Goal: Information Seeking & Learning: Learn about a topic

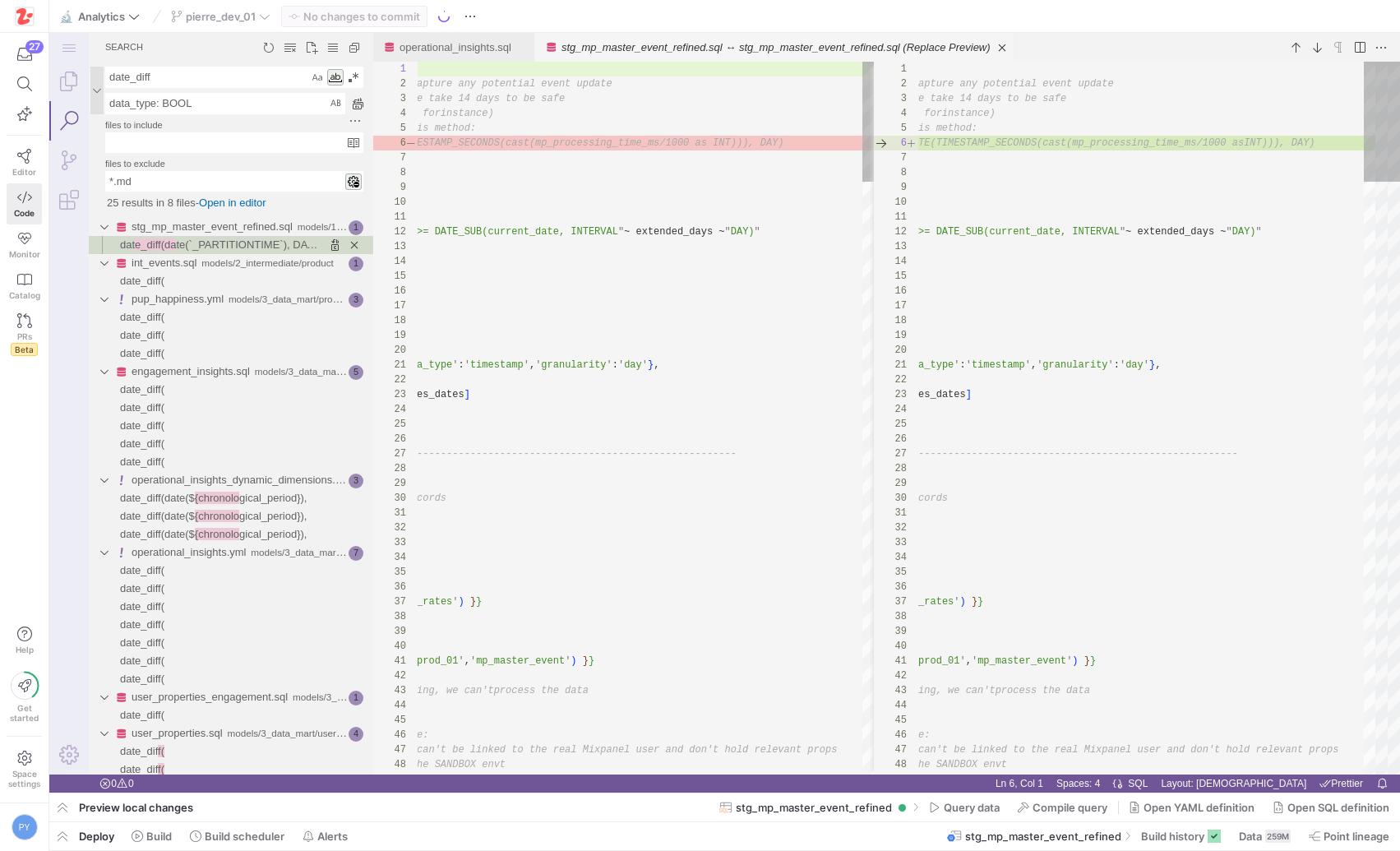
scroll to position [148, 0]
click at [70, 87] on link "Explorer (⇧⌘E)" at bounding box center [68, 81] width 39 height 39
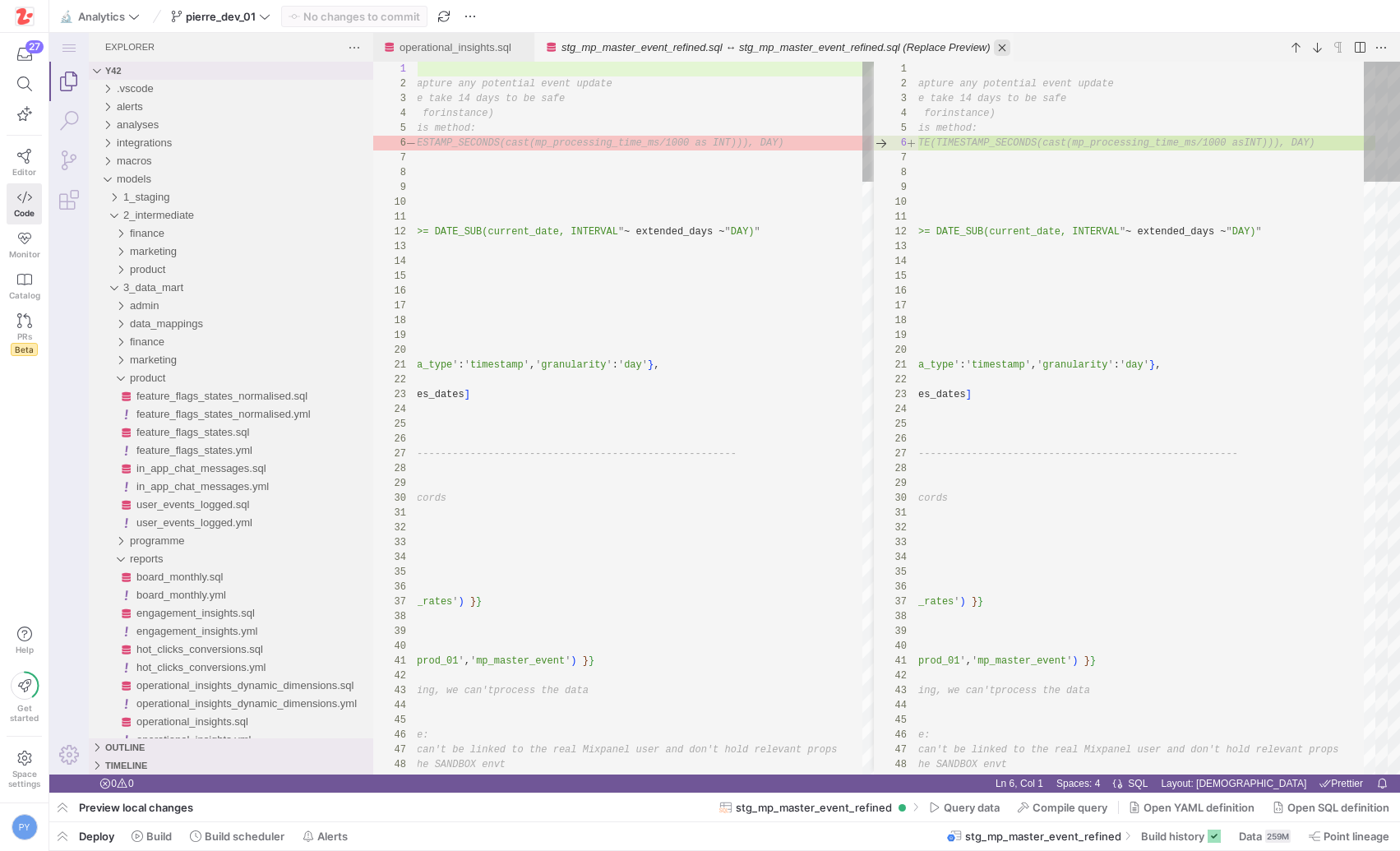
click at [1010, 50] on link "Close (⌘W)" at bounding box center [1002, 47] width 16 height 16
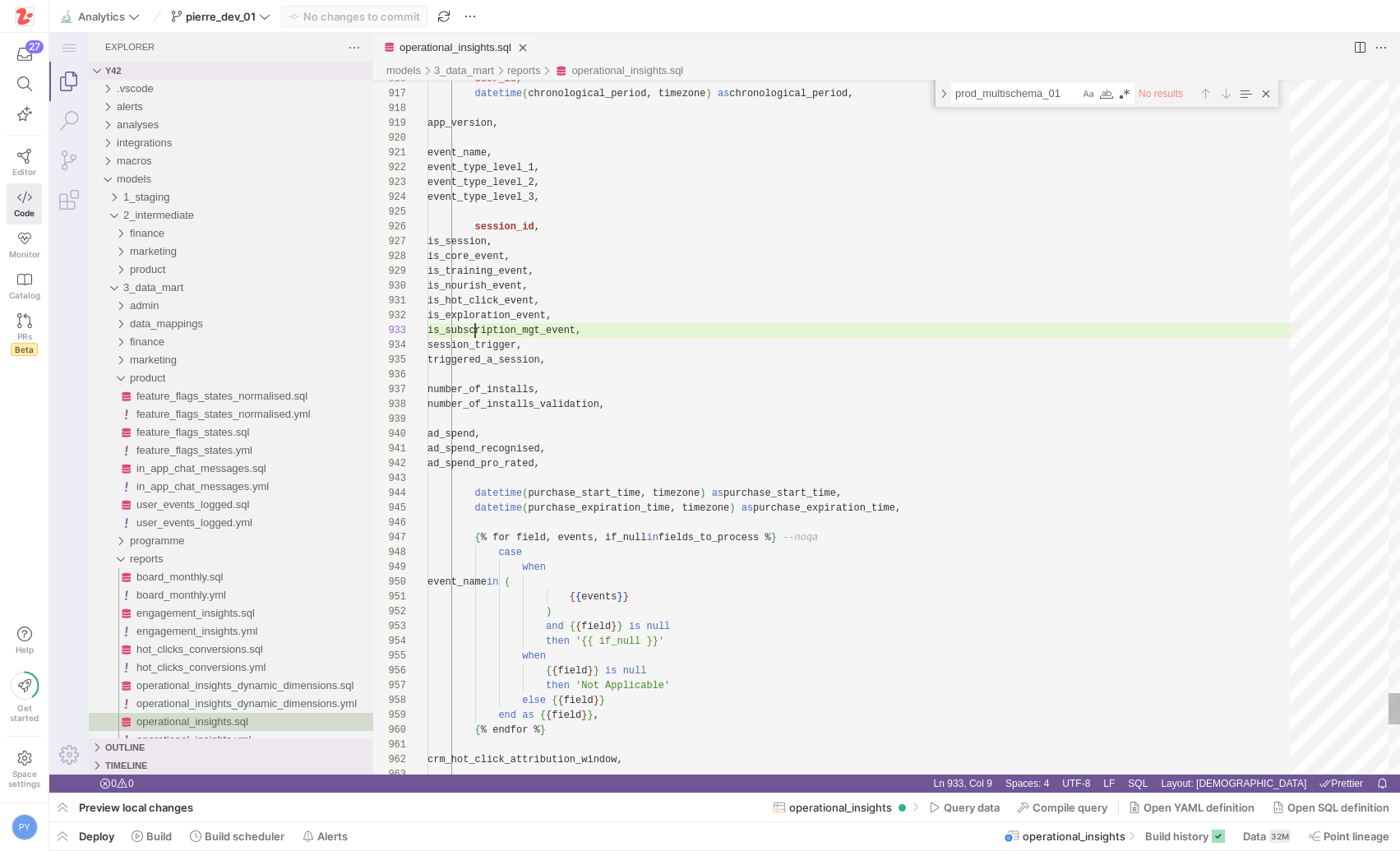
scroll to position [29, 48]
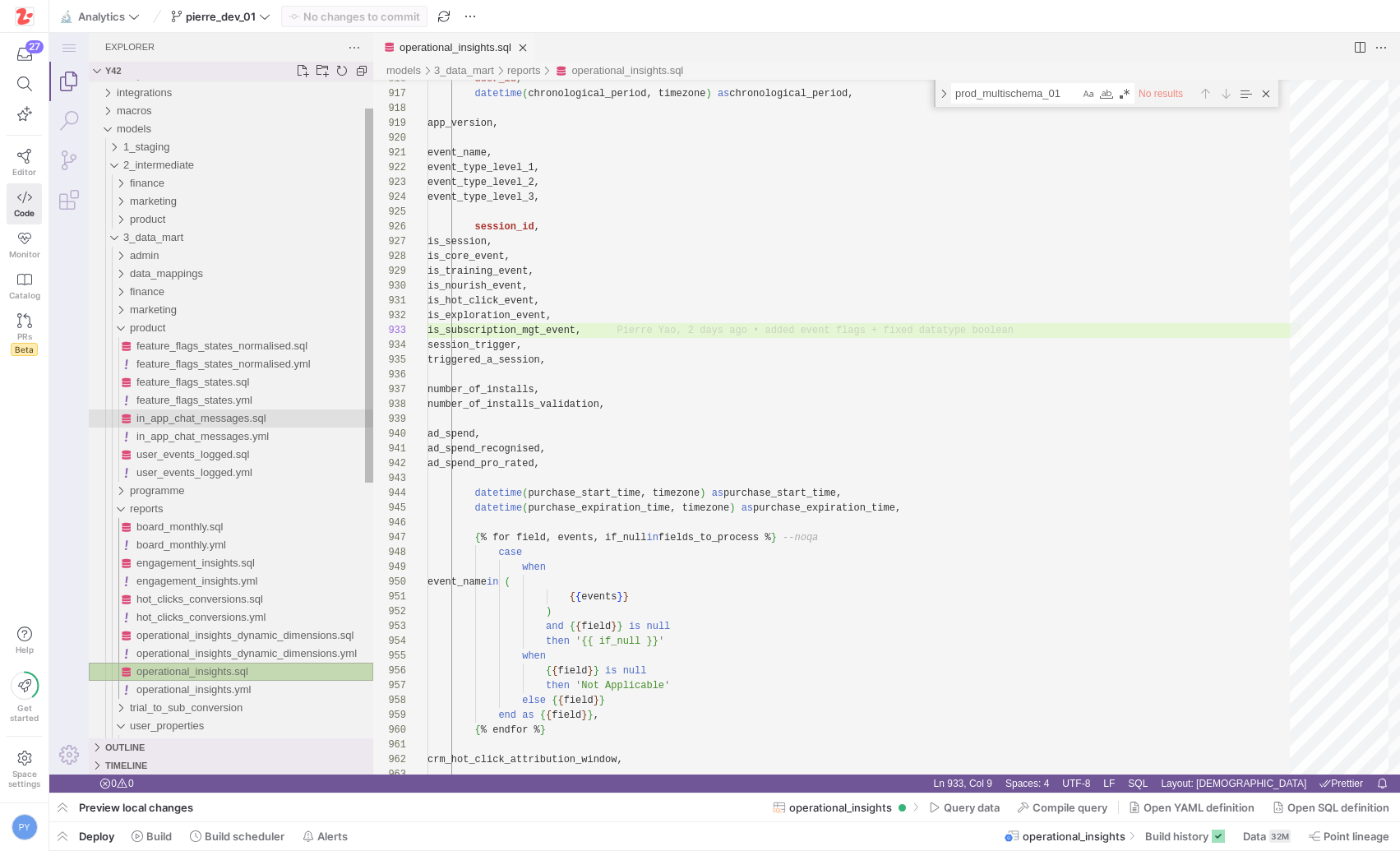
click at [219, 417] on span "in_app_chat_messages.sql" at bounding box center [201, 418] width 130 height 12
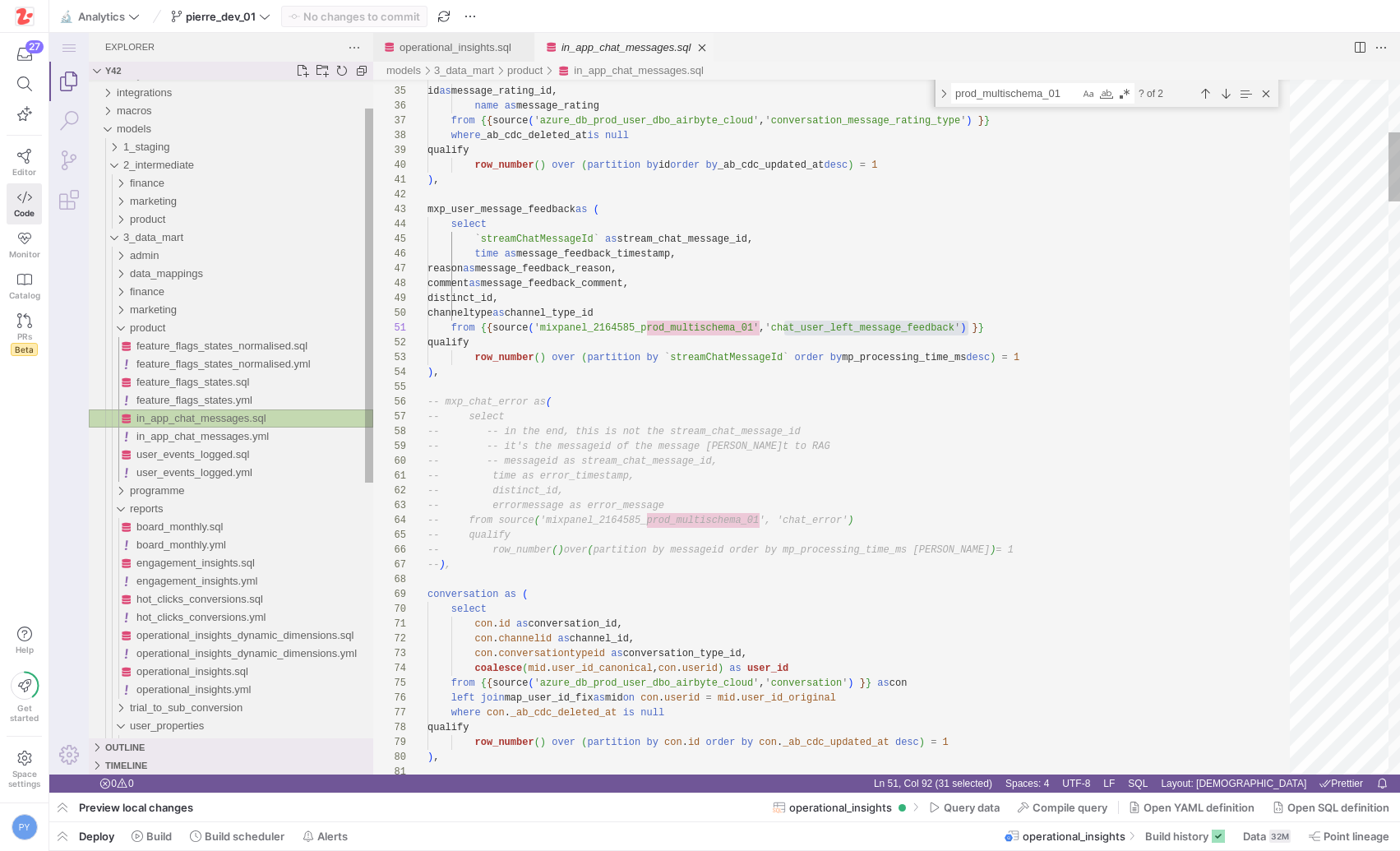
scroll to position [148, 541]
click at [237, 417] on span "in_app_chat_messages.sql" at bounding box center [201, 418] width 130 height 12
click at [152, 326] on span "product" at bounding box center [148, 327] width 36 height 12
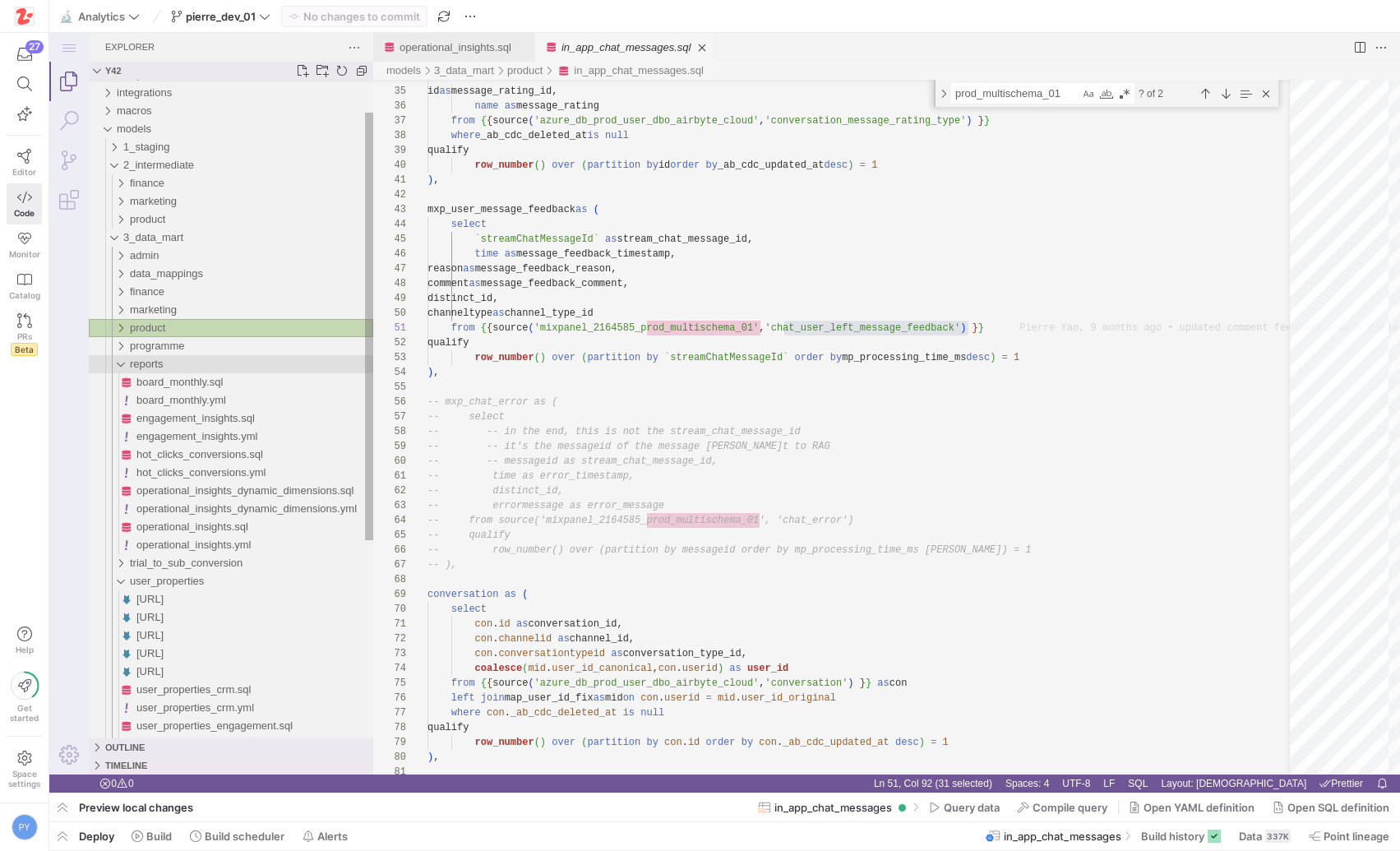
click at [155, 357] on span "reports" at bounding box center [146, 364] width 33 height 12
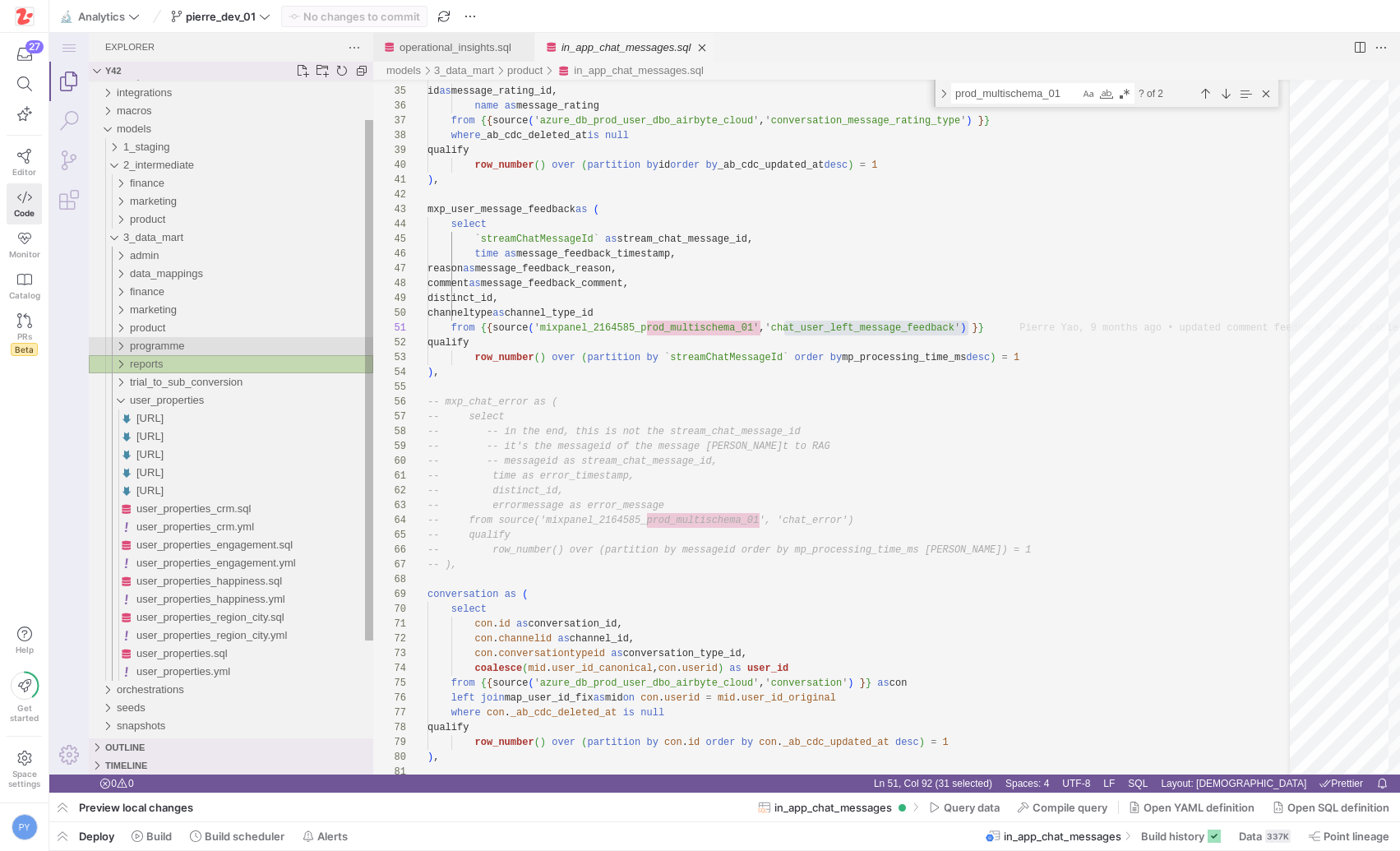
click at [159, 345] on span "programme" at bounding box center [157, 346] width 54 height 12
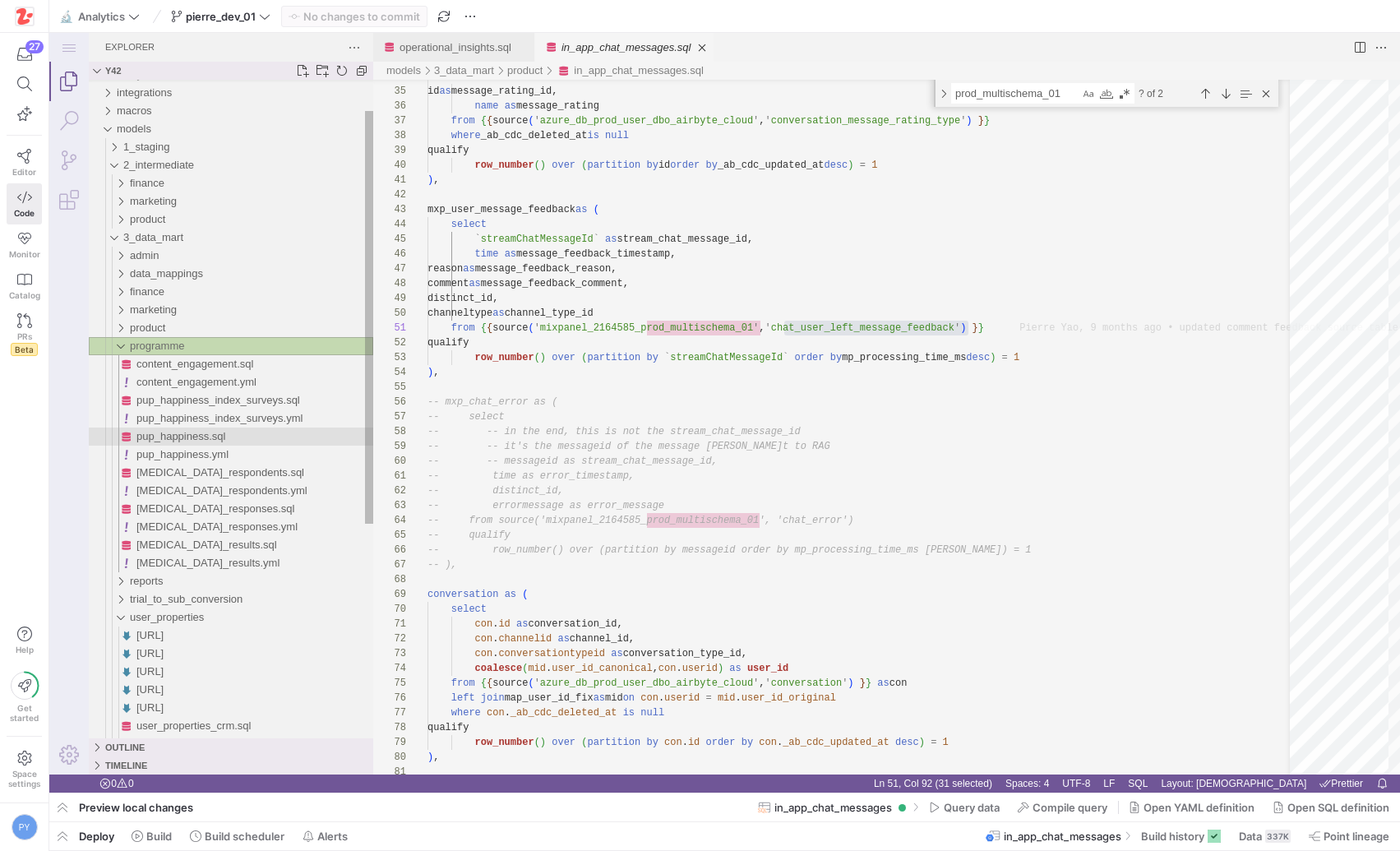
click at [207, 434] on span "pup_happiness.sql" at bounding box center [181, 436] width 89 height 12
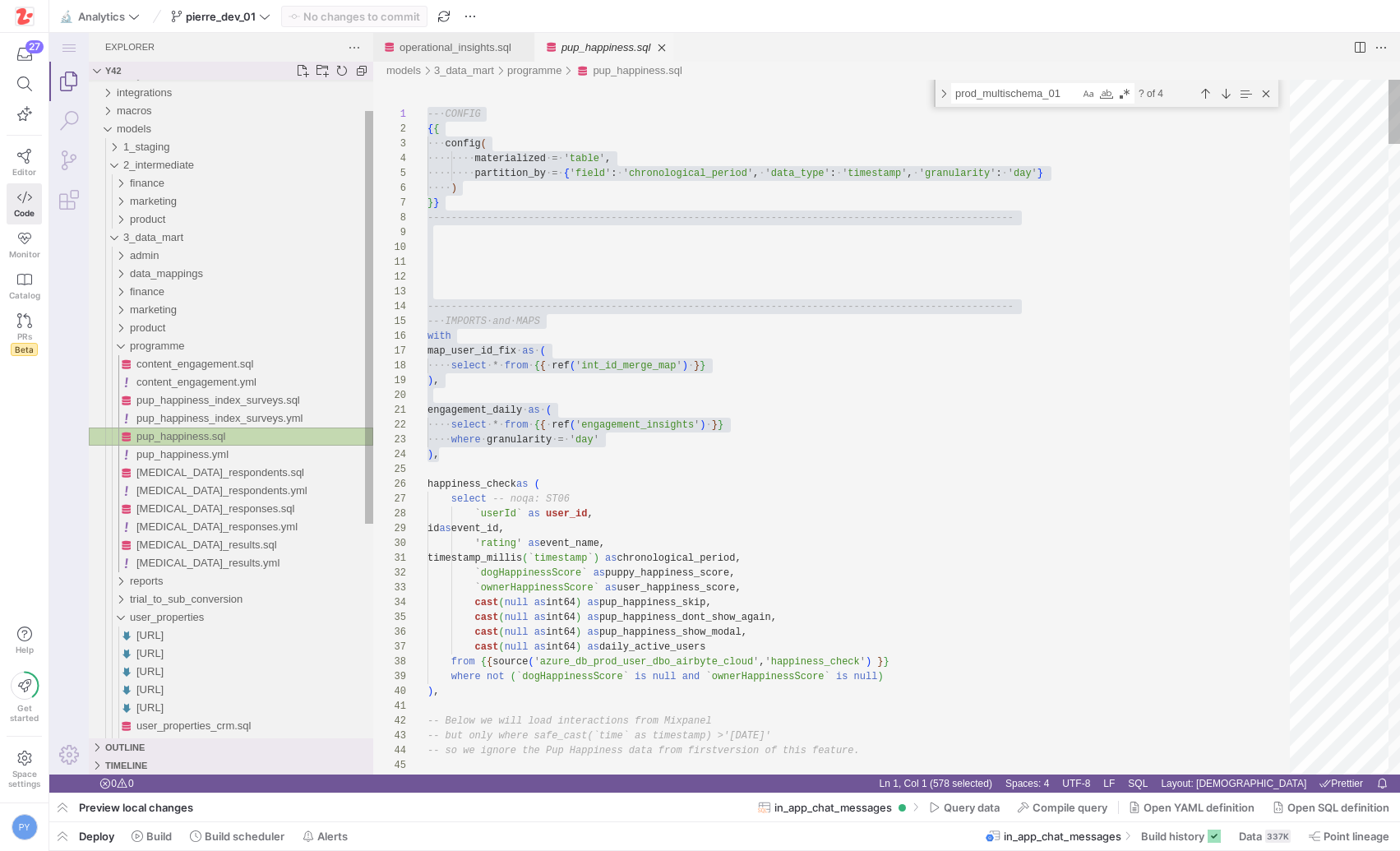
scroll to position [296, 0]
